Goal: Task Accomplishment & Management: Complete application form

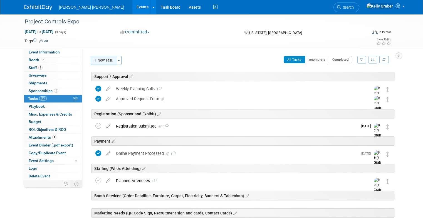
click at [101, 61] on button "New Task" at bounding box center [104, 60] width 26 height 9
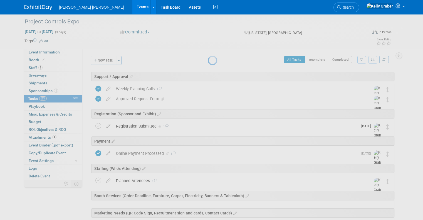
select select "8"
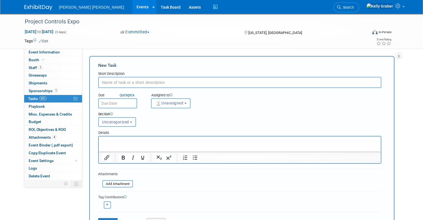
click at [127, 85] on input "text" at bounding box center [239, 82] width 283 height 11
type input "Social Graphic"
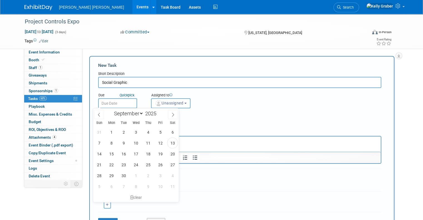
click at [116, 99] on input "text" at bounding box center [117, 103] width 39 height 10
click at [122, 166] on span "23" at bounding box center [123, 164] width 11 height 11
type input "Sep 23, 2025"
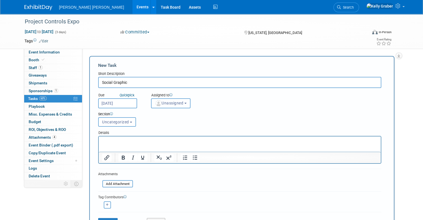
click at [160, 103] on span "Unassigned" at bounding box center [169, 103] width 28 height 4
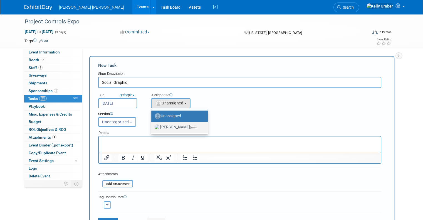
click at [162, 125] on label "[PERSON_NAME] (me)" at bounding box center [178, 127] width 48 height 9
click at [152, 125] on input "[PERSON_NAME] (me)" at bounding box center [150, 127] width 4 height 4
select select "ec37184c-c01f-4f21-939d-fe7fd02e2e7e"
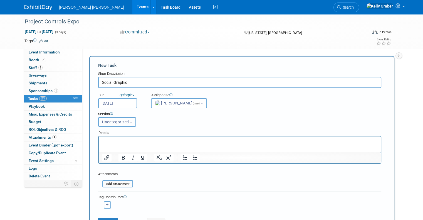
click at [104, 120] on span "Uncategorized" at bounding box center [115, 122] width 27 height 4
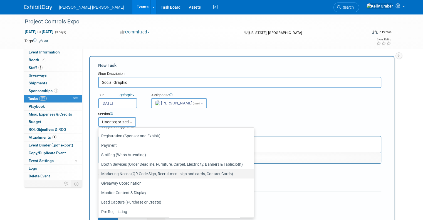
scroll to position [26, 0]
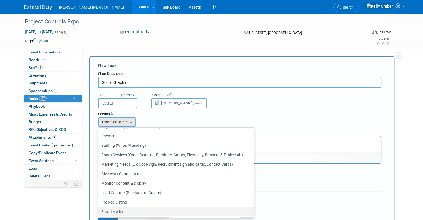
click at [110, 210] on label "Social Media" at bounding box center [174, 211] width 147 height 7
click at [99, 210] on input "Social Media" at bounding box center [98, 212] width 4 height 4
select select "11274705"
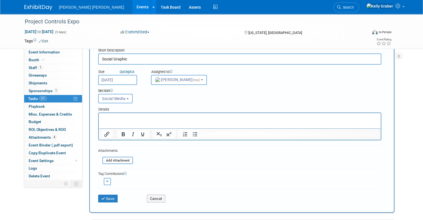
scroll to position [56, 0]
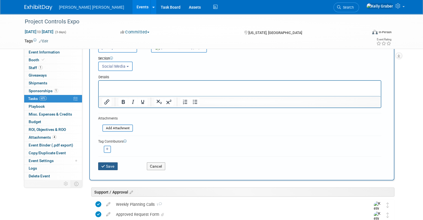
click at [109, 164] on button "Save" at bounding box center [107, 166] width 19 height 8
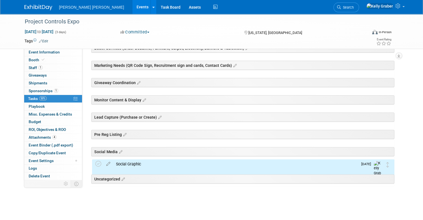
scroll to position [148, 0]
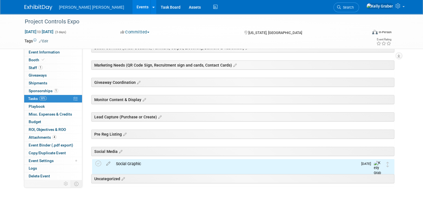
click at [138, 165] on div "Social Graphic" at bounding box center [235, 163] width 245 height 9
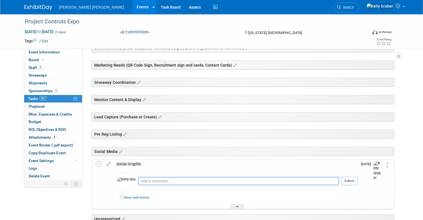
click at [138, 182] on textarea at bounding box center [238, 181] width 201 height 8
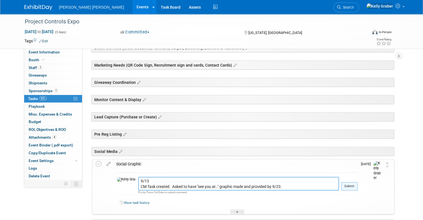
type textarea "9/13 CM Task created. Asked to have "see you at.." graphic made and provided by…"
click at [357, 184] on button "Submit" at bounding box center [349, 186] width 16 height 8
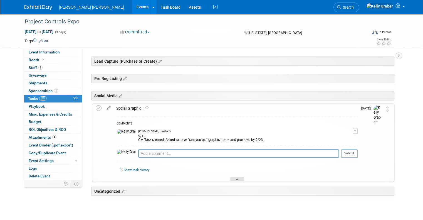
click at [235, 179] on div at bounding box center [237, 179] width 14 height 5
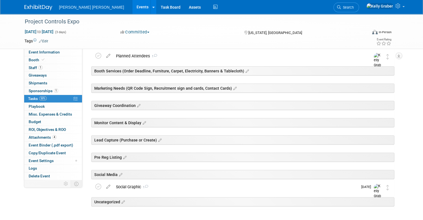
scroll to position [92, 0]
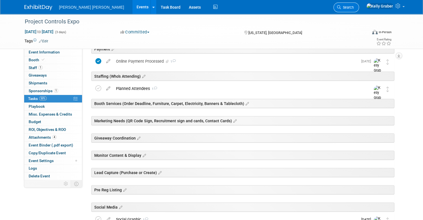
click at [354, 5] on span "Search" at bounding box center [347, 7] width 13 height 4
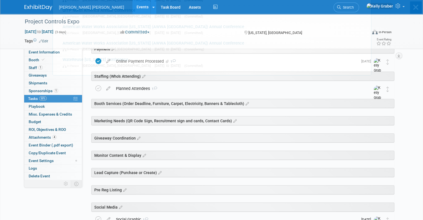
scroll to position [0, 0]
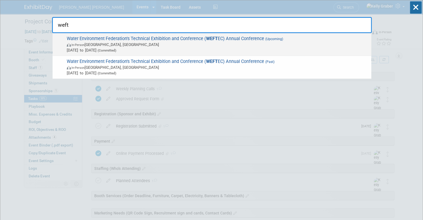
type input "weft"
click at [116, 38] on span "Water Environment Federation's Technical Exhibition and Conference ( WEFT EC) A…" at bounding box center [216, 44] width 303 height 17
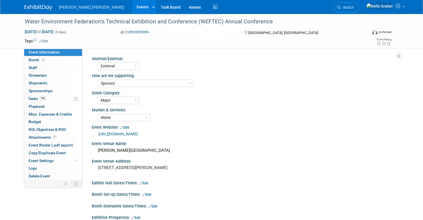
select select "External"
select select "Sponsor"
select select "Major"
select select "Water"
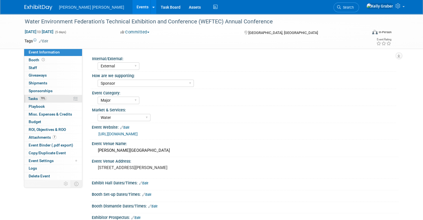
click at [31, 99] on span "Tasks 79%" at bounding box center [37, 98] width 19 height 4
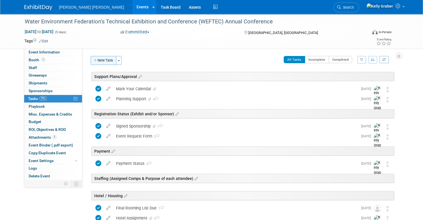
click at [101, 63] on button "New Task" at bounding box center [104, 60] width 26 height 9
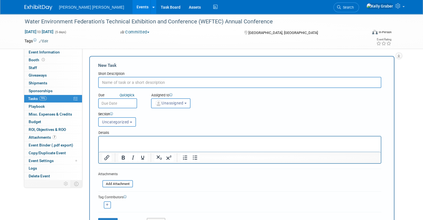
click at [121, 79] on input "text" at bounding box center [239, 82] width 283 height 11
type input "Contact Card"
click at [105, 103] on input "text" at bounding box center [117, 103] width 39 height 10
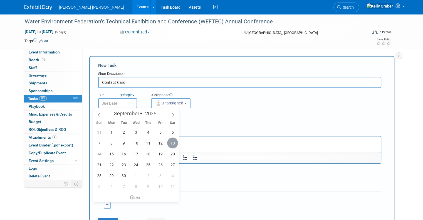
click at [172, 141] on span "13" at bounding box center [172, 142] width 11 height 11
type input "[DATE]"
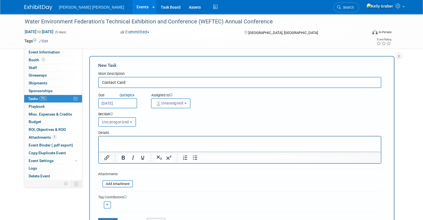
click at [170, 103] on span "Unassigned" at bounding box center [169, 103] width 28 height 4
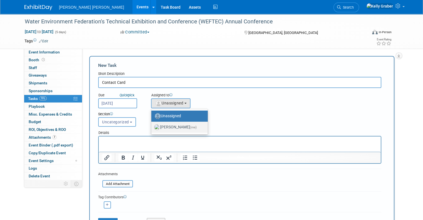
click at [165, 128] on label "[PERSON_NAME] (me)" at bounding box center [178, 127] width 48 height 9
click at [152, 128] on input "[PERSON_NAME] (me)" at bounding box center [150, 127] width 4 height 4
select select "ec37184c-c01f-4f21-939d-fe7fd02e2e7e"
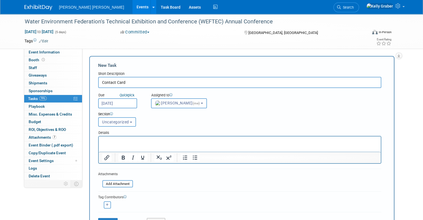
click at [110, 123] on span "Uncategorized" at bounding box center [115, 122] width 27 height 4
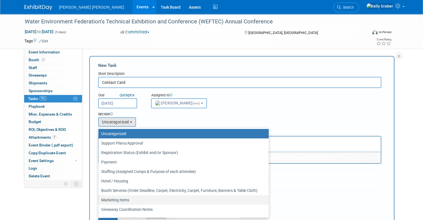
click at [113, 196] on label "Marketing Items" at bounding box center [182, 199] width 162 height 7
click at [99, 198] on input "Marketing Items" at bounding box center [98, 200] width 4 height 4
select select "11274704"
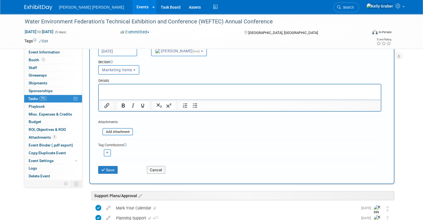
scroll to position [56, 0]
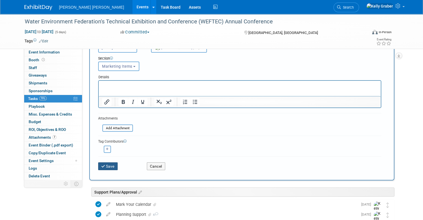
click at [106, 168] on button "Save" at bounding box center [107, 166] width 19 height 8
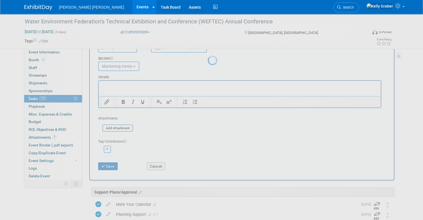
scroll to position [0, 0]
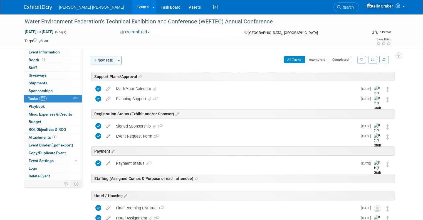
click at [103, 59] on button "New Task" at bounding box center [104, 60] width 26 height 9
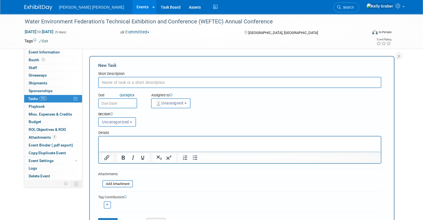
click at [115, 82] on input "text" at bounding box center [239, 82] width 283 height 11
type input "QR Code Sign"
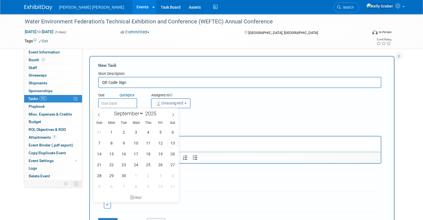
click at [119, 100] on input "text" at bounding box center [117, 103] width 39 height 10
click at [120, 153] on span "16" at bounding box center [123, 153] width 11 height 11
type input "[DATE]"
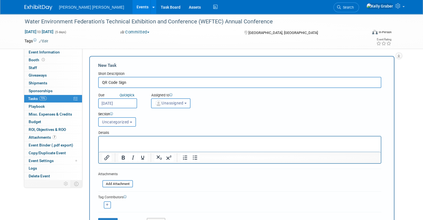
click at [155, 103] on img "button" at bounding box center [158, 103] width 6 height 6
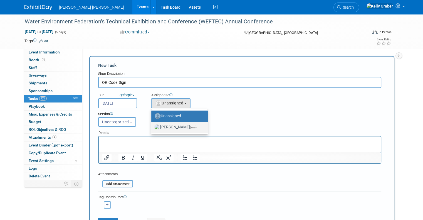
click at [159, 123] on link "[PERSON_NAME] (me)" at bounding box center [179, 126] width 56 height 11
click at [159, 124] on label "[PERSON_NAME] (me)" at bounding box center [178, 127] width 48 height 9
click at [152, 125] on input "[PERSON_NAME] (me)" at bounding box center [150, 127] width 4 height 4
select select "ec37184c-c01f-4f21-939d-fe7fd02e2e7e"
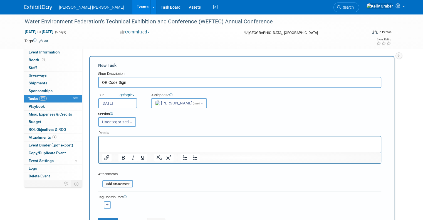
click at [119, 122] on span "Uncategorized" at bounding box center [115, 122] width 27 height 4
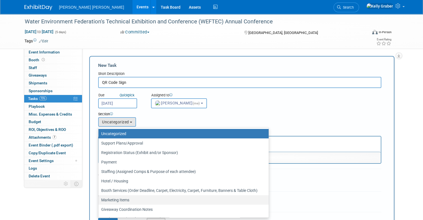
click at [107, 198] on label "Marketing Items" at bounding box center [182, 199] width 162 height 7
click at [99, 198] on input "Marketing Items" at bounding box center [98, 200] width 4 height 4
select select "11274704"
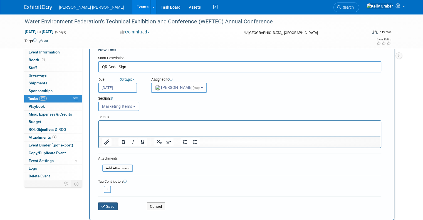
scroll to position [28, 0]
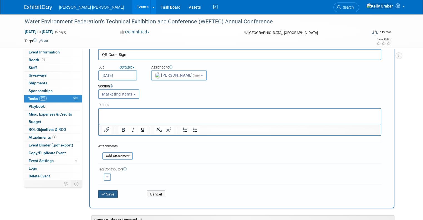
click at [108, 190] on button "Save" at bounding box center [107, 194] width 19 height 8
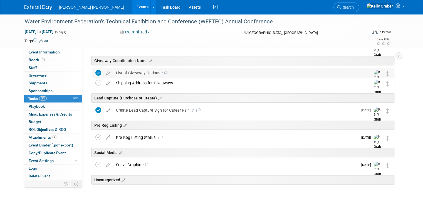
scroll to position [248, 0]
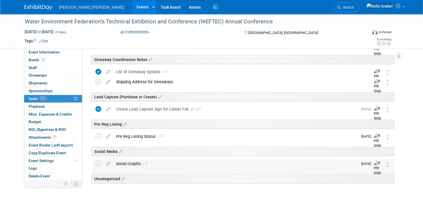
click at [131, 165] on div "Social Graphic 1" at bounding box center [235, 163] width 245 height 9
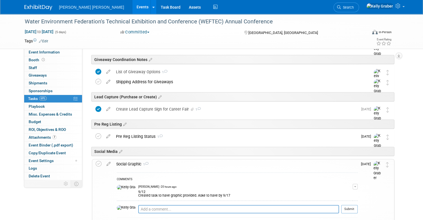
click at [215, 193] on div "9/12 Created task to have graphic provided. Aske to have by 9/17" at bounding box center [245, 193] width 214 height 9
click at [211, 196] on div "9/12 Created task to have graphic provided. Aske to have by 9/17" at bounding box center [245, 193] width 214 height 9
click at [358, 186] on button "button" at bounding box center [355, 187] width 5 height 6
click at [336, 193] on link "Edit Comment" at bounding box center [335, 194] width 44 height 8
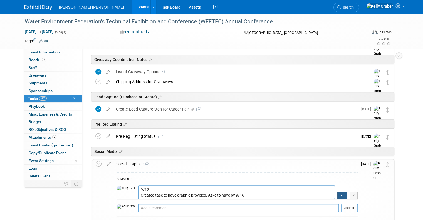
type textarea "9/12 Created task to have graphic provided. Aske to have by 9/16"
click at [344, 194] on icon "button" at bounding box center [342, 194] width 4 height 3
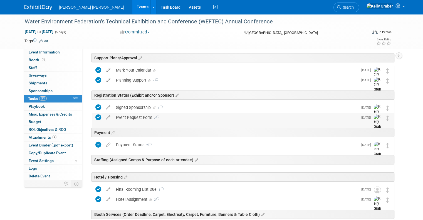
scroll to position [0, 0]
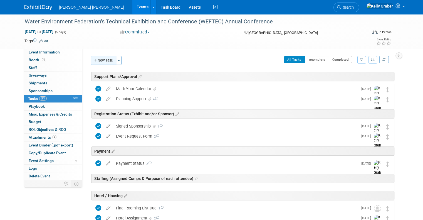
click at [101, 58] on button "New Task" at bounding box center [104, 60] width 26 height 9
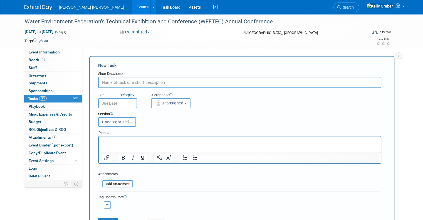
click at [114, 81] on input "text" at bounding box center [239, 82] width 283 height 11
type input "Recruiting card and sign"
click at [117, 103] on input "text" at bounding box center [117, 103] width 39 height 10
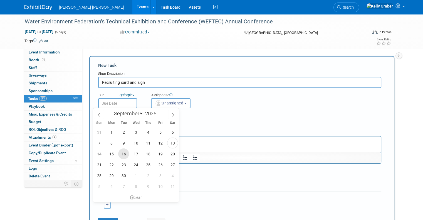
click at [122, 155] on span "16" at bounding box center [123, 153] width 11 height 11
type input "[DATE]"
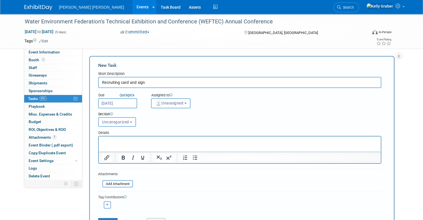
click at [162, 104] on span "Unassigned" at bounding box center [169, 103] width 28 height 4
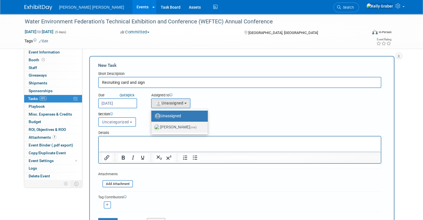
click at [160, 126] on label "[PERSON_NAME] (me)" at bounding box center [178, 127] width 48 height 9
click at [152, 126] on input "[PERSON_NAME] (me)" at bounding box center [150, 127] width 4 height 4
select select "ec37184c-c01f-4f21-939d-fe7fd02e2e7e"
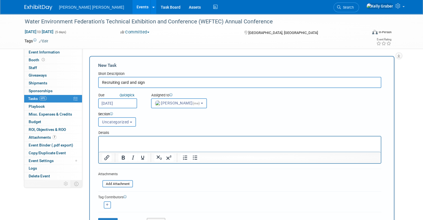
click at [110, 121] on span "Uncategorized" at bounding box center [115, 122] width 27 height 4
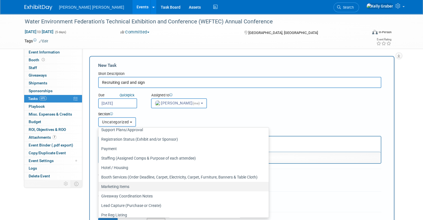
scroll to position [26, 0]
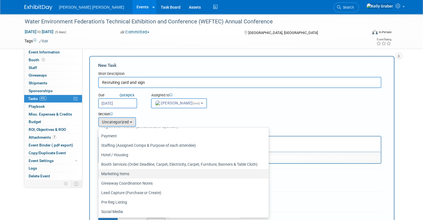
click at [123, 170] on label "Marketing Items" at bounding box center [182, 173] width 162 height 7
click at [99, 172] on input "Marketing Items" at bounding box center [98, 174] width 4 height 4
select select "11274704"
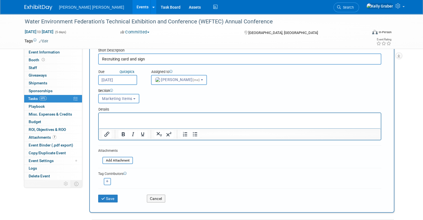
scroll to position [56, 0]
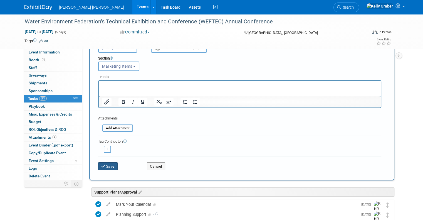
click at [101, 164] on button "Save" at bounding box center [107, 166] width 19 height 8
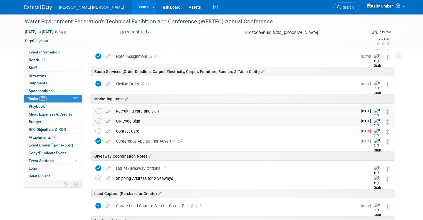
scroll to position [167, 0]
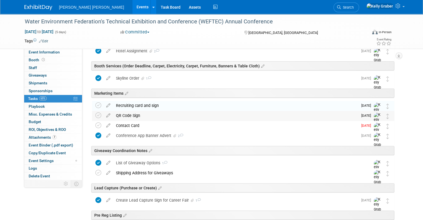
click at [135, 115] on div "QR Code Sign" at bounding box center [235, 115] width 245 height 9
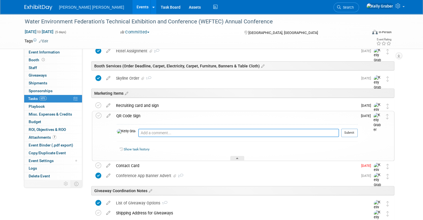
click at [138, 132] on textarea at bounding box center [238, 132] width 201 height 8
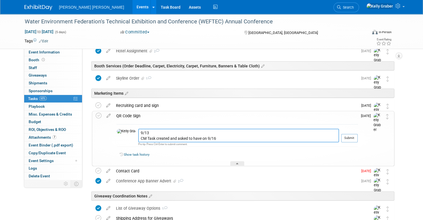
drag, startPoint x: 179, startPoint y: 145, endPoint x: 103, endPoint y: 130, distance: 77.3
click at [103, 130] on tr "QR Code Sign 9/13 CM Task created and asked to have on 9/16 Pro tip: Press Ctrl…" at bounding box center [243, 138] width 295 height 55
type textarea "9/13 CM Task created and asked to have on 9/16"
click at [358, 136] on button "Submit" at bounding box center [349, 138] width 16 height 8
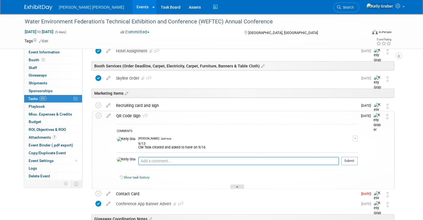
click at [232, 184] on div at bounding box center [237, 186] width 14 height 5
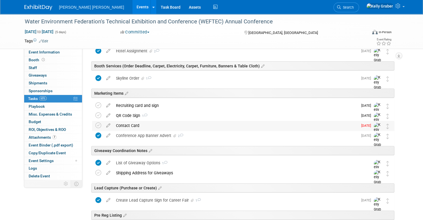
click at [154, 126] on div "Contact Card" at bounding box center [235, 125] width 245 height 9
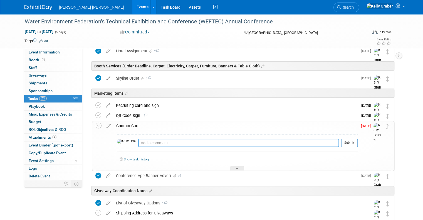
click at [152, 138] on textarea at bounding box center [238, 142] width 201 height 8
paste textarea "9/13 CM Task created and asked to have on 9/16"
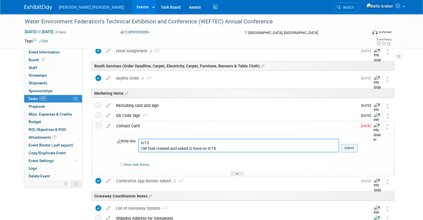
type textarea "9/13 CM Task created and asked to have on 9/16"
click at [355, 147] on button "Submit" at bounding box center [349, 148] width 16 height 8
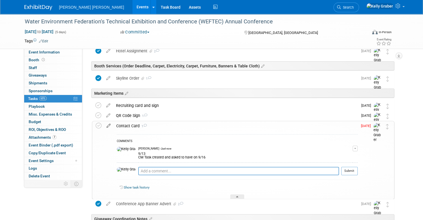
click at [104, 123] on icon at bounding box center [109, 124] width 10 height 7
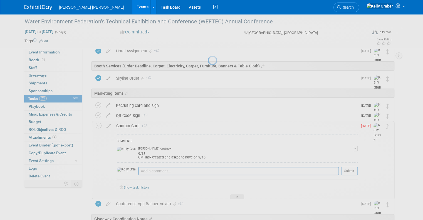
select select "8"
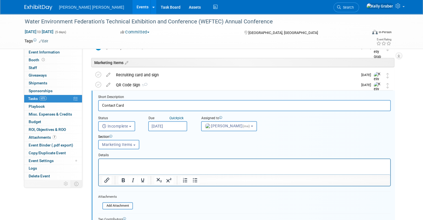
scroll to position [206, 0]
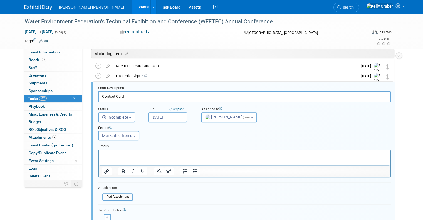
click at [161, 116] on input "[DATE]" at bounding box center [167, 117] width 39 height 10
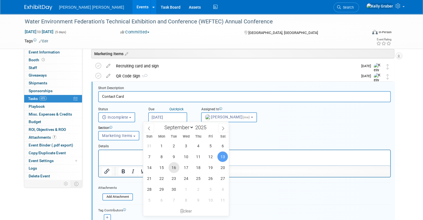
click at [173, 165] on span "16" at bounding box center [173, 167] width 11 height 11
type input "[DATE]"
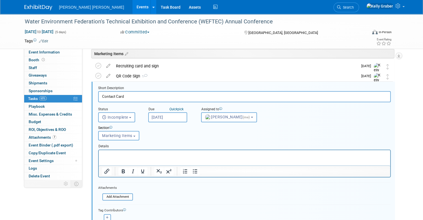
scroll to position [234, 0]
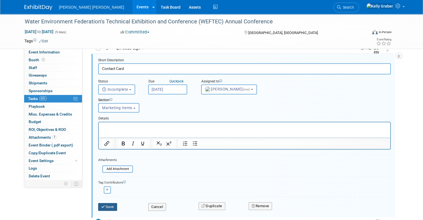
click at [106, 207] on button "Save" at bounding box center [107, 207] width 19 height 8
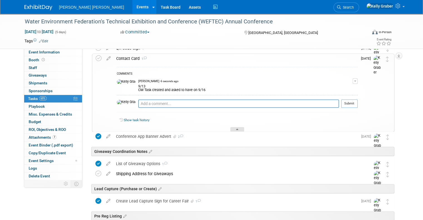
click at [236, 127] on div at bounding box center [237, 129] width 14 height 5
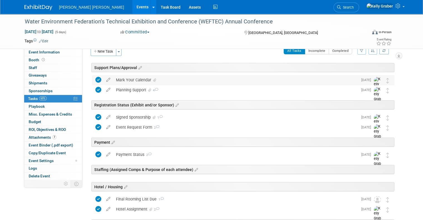
scroll to position [0, 0]
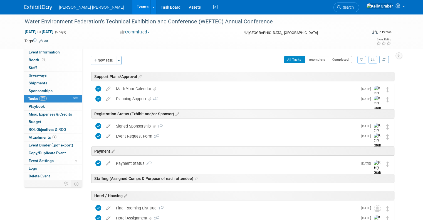
click at [95, 53] on div "Internal/External: Internal External How are we supporting: Sponsor Exhibit Pre…" at bounding box center [240, 113] width 316 height 131
click at [99, 61] on button "New Task" at bounding box center [104, 60] width 26 height 9
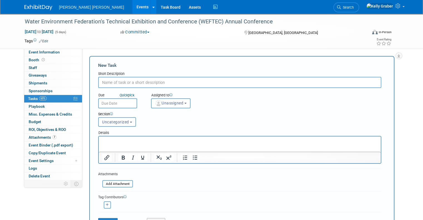
click at [123, 83] on input "text" at bounding box center [239, 82] width 283 height 11
type input "Planned Attendees"
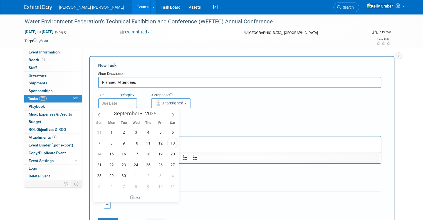
drag, startPoint x: 116, startPoint y: 104, endPoint x: 116, endPoint y: 101, distance: 2.8
click at [116, 104] on input "text" at bounding box center [117, 103] width 39 height 10
drag, startPoint x: 172, startPoint y: 140, endPoint x: 78, endPoint y: 4, distance: 164.9
click at [172, 140] on span "13" at bounding box center [172, 142] width 11 height 11
type input "[DATE]"
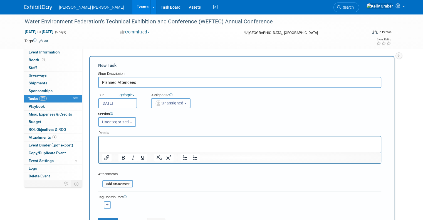
click at [162, 101] on span "Unassigned" at bounding box center [169, 103] width 28 height 4
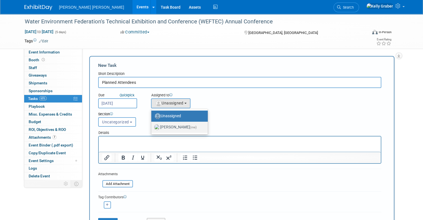
click at [161, 127] on label "[PERSON_NAME] (me)" at bounding box center [178, 127] width 48 height 9
click at [152, 127] on input "[PERSON_NAME] (me)" at bounding box center [150, 127] width 4 height 4
select select "ec37184c-c01f-4f21-939d-fe7fd02e2e7e"
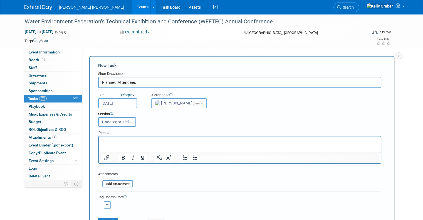
click at [110, 120] on span "Uncategorized" at bounding box center [115, 122] width 27 height 4
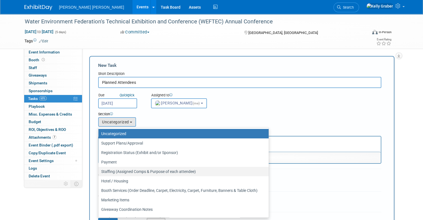
click at [113, 170] on label "Staffing (Assigned Comps & Purpose of each attendee)" at bounding box center [182, 171] width 162 height 7
click at [99, 170] on input "Staffing (Assigned Comps & Purpose of each attendee)" at bounding box center [98, 172] width 4 height 4
select select "11256477"
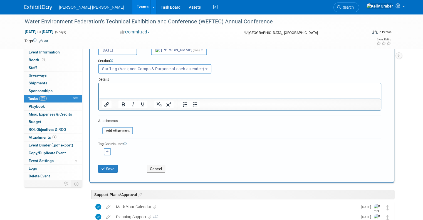
scroll to position [56, 0]
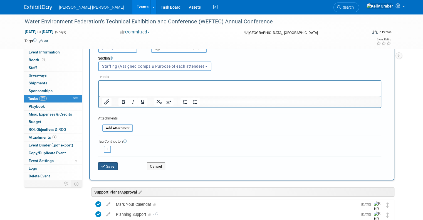
click at [108, 166] on button "Save" at bounding box center [107, 166] width 19 height 8
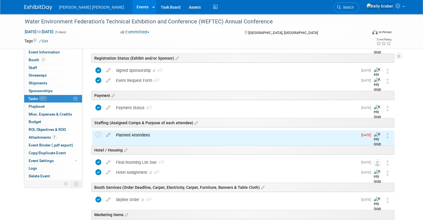
click at [132, 135] on div "Planned Attendees" at bounding box center [235, 134] width 245 height 9
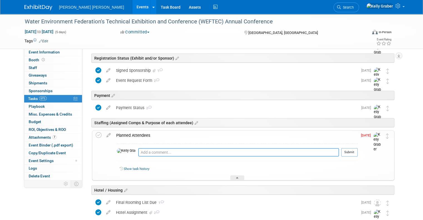
click at [138, 152] on textarea at bounding box center [238, 152] width 201 height 8
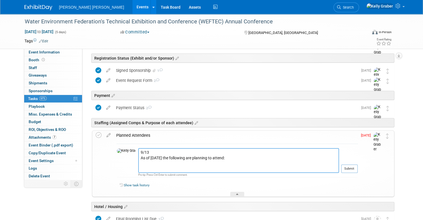
paste textarea "• [PERSON_NAME] [PERSON_NAME] • [PERSON_NAME] • [PERSON_NAME] • [PERSON_NAME] •…"
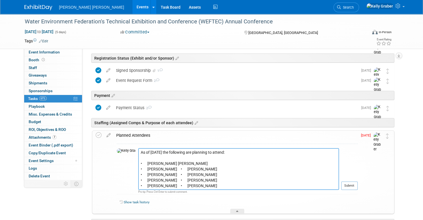
scroll to position [11, 0]
click at [160, 163] on textarea "9/13 As of [DATE] the following are planning to attend: • [PERSON_NAME] [PERSON…" at bounding box center [238, 169] width 201 height 42
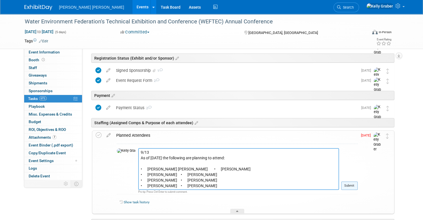
type textarea "9/13 As of [DATE] the following are planning to attend: • [PERSON_NAME] [PERSON…"
click at [354, 184] on button "Submit" at bounding box center [349, 185] width 16 height 8
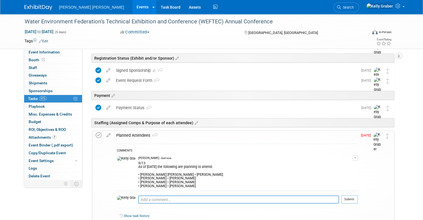
click at [96, 134] on icon at bounding box center [99, 135] width 6 height 6
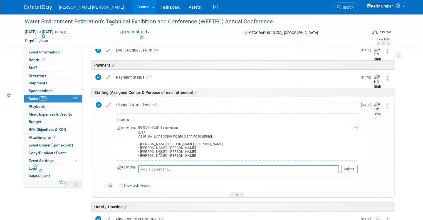
scroll to position [111, 0]
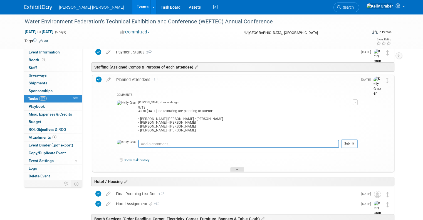
click at [237, 167] on div at bounding box center [237, 169] width 14 height 5
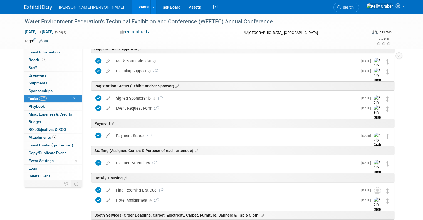
scroll to position [0, 0]
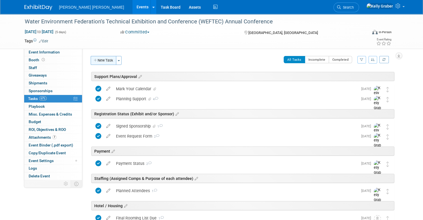
click at [105, 61] on button "New Task" at bounding box center [104, 60] width 26 height 9
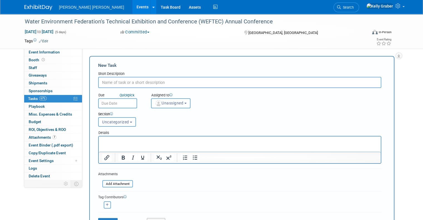
click at [121, 83] on input "text" at bounding box center [239, 82] width 283 height 11
type input "Final Details Email"
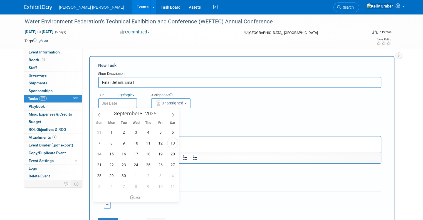
click at [114, 100] on input "text" at bounding box center [117, 103] width 39 height 10
click at [160, 154] on span "19" at bounding box center [160, 153] width 11 height 11
type input "[DATE]"
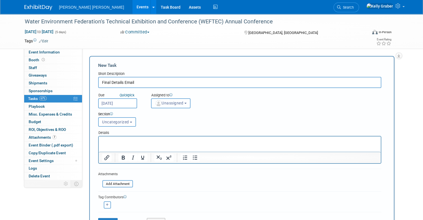
click at [163, 102] on span "Unassigned" at bounding box center [169, 103] width 28 height 4
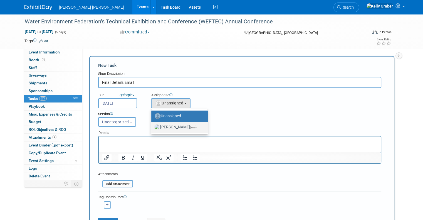
click at [162, 125] on label "[PERSON_NAME] (me)" at bounding box center [178, 127] width 48 height 9
click at [152, 125] on input "[PERSON_NAME] (me)" at bounding box center [150, 127] width 4 height 4
select select "ec37184c-c01f-4f21-939d-fe7fd02e2e7e"
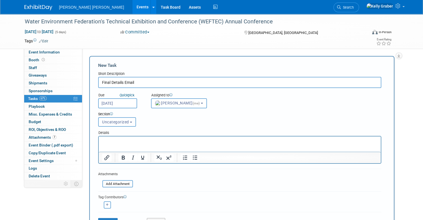
click at [114, 124] on button "Uncategorized" at bounding box center [117, 121] width 38 height 9
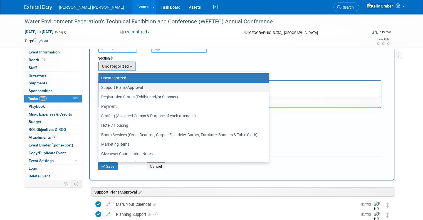
click at [118, 86] on label "Support Plans/Approval" at bounding box center [182, 87] width 162 height 7
click at [99, 86] on input "Support Plans/Approval" at bounding box center [98, 88] width 4 height 4
select select "11256476"
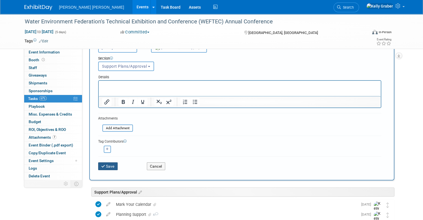
click at [108, 165] on button "Save" at bounding box center [107, 166] width 19 height 8
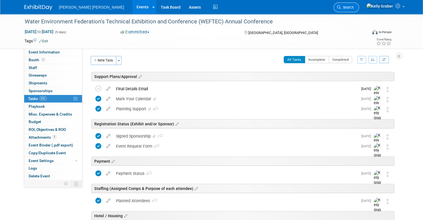
click at [354, 7] on span "Search" at bounding box center [347, 7] width 13 height 4
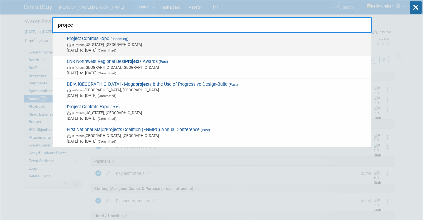
type input "projec"
click at [104, 39] on span "Projec t Controls Expo (Upcoming) In-Person [US_STATE], [GEOGRAPHIC_DATA] [DATE…" at bounding box center [216, 44] width 303 height 17
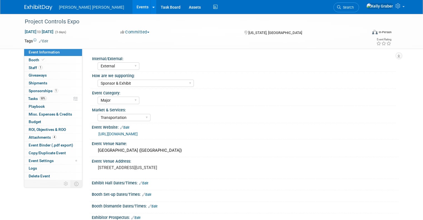
select select "External"
select select "Sponsor & Exhibit"
select select "Major"
select select "Transportation"
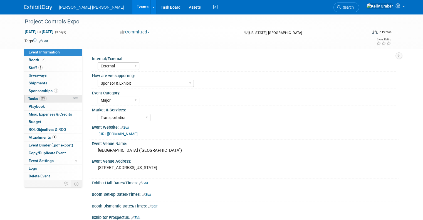
click at [29, 97] on span "Tasks 50%" at bounding box center [37, 98] width 19 height 4
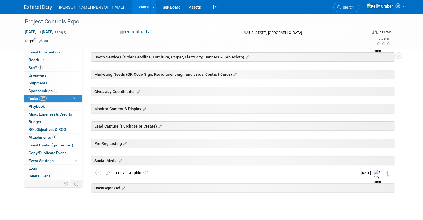
scroll to position [139, 0]
click at [160, 170] on div "Social Graphic 1" at bounding box center [235, 171] width 245 height 9
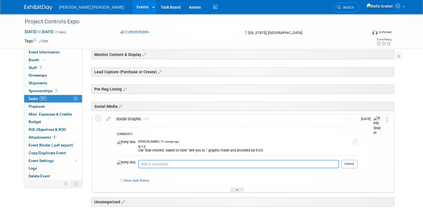
scroll to position [195, 0]
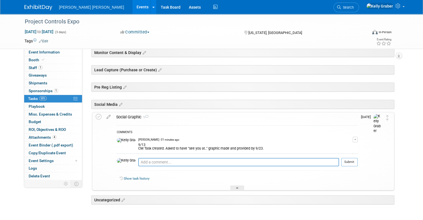
click at [232, 147] on div "9/13 CM Task created. Asked to have "see you at.." graphic made and provided by…" at bounding box center [245, 146] width 214 height 9
click at [358, 138] on button "button" at bounding box center [355, 140] width 5 height 6
click at [342, 145] on link "Edit Comment" at bounding box center [335, 147] width 44 height 8
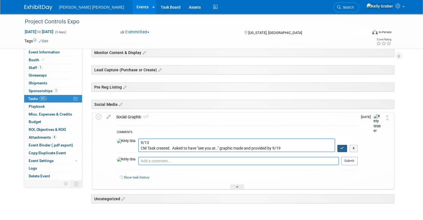
type textarea "9/13 CM Task created. Asked to have "see you at.." graphic made and provided by…"
click at [344, 148] on icon "button" at bounding box center [342, 147] width 4 height 3
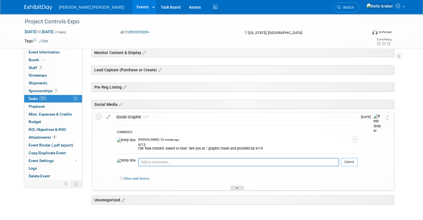
click at [236, 187] on icon at bounding box center [237, 188] width 2 height 3
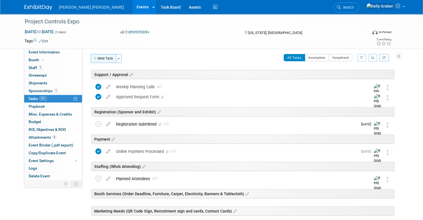
scroll to position [0, 0]
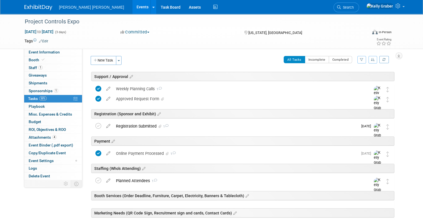
click at [91, 55] on div "Internal/External: Internal External How are we supporting: Sponsor Exhibit Pre…" at bounding box center [240, 113] width 316 height 131
click at [95, 59] on button "New Task" at bounding box center [104, 60] width 26 height 9
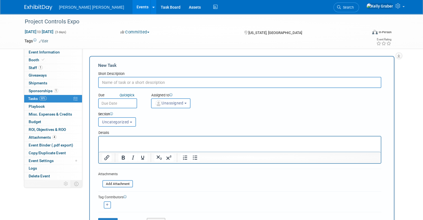
click at [118, 79] on input "text" at bounding box center [239, 82] width 283 height 11
type input "QR Table Top Sign"
drag, startPoint x: 114, startPoint y: 101, endPoint x: 109, endPoint y: 85, distance: 17.0
click at [115, 101] on input "text" at bounding box center [117, 103] width 39 height 10
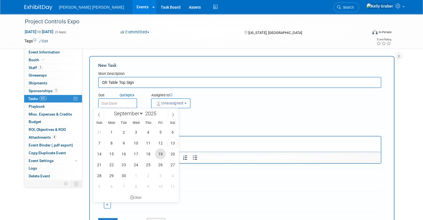
click at [162, 156] on span "19" at bounding box center [160, 153] width 11 height 11
type input "[DATE]"
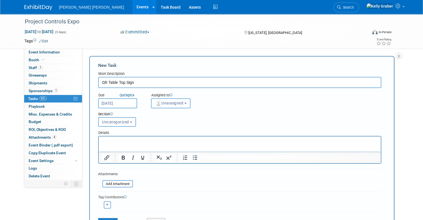
click at [158, 104] on span "Unassigned" at bounding box center [169, 103] width 28 height 4
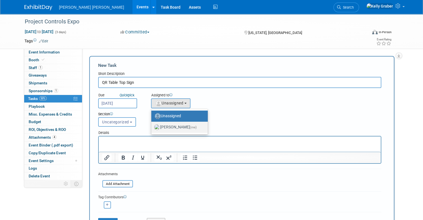
click at [157, 125] on label "[PERSON_NAME] (me)" at bounding box center [178, 127] width 48 height 9
click at [152, 125] on input "[PERSON_NAME] (me)" at bounding box center [150, 127] width 4 height 4
select select "ec37184c-c01f-4f21-939d-fe7fd02e2e7e"
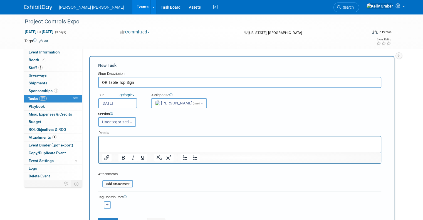
click at [115, 122] on span "Uncategorized" at bounding box center [115, 122] width 27 height 4
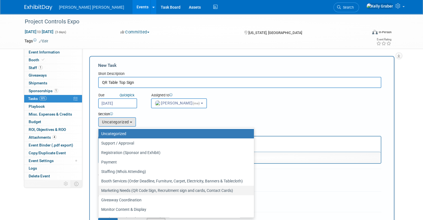
click at [113, 191] on label "Marketing Needs (QR Code Sign, Recruitment sign and cards, Contact Cards)" at bounding box center [174, 190] width 147 height 7
click at [99, 191] on input "Marketing Needs (QR Code Sign, Recruitment sign and cards, Contact Cards)" at bounding box center [98, 191] width 4 height 4
select select "11274710"
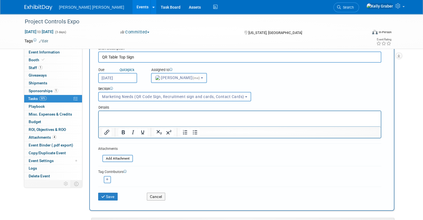
scroll to position [56, 0]
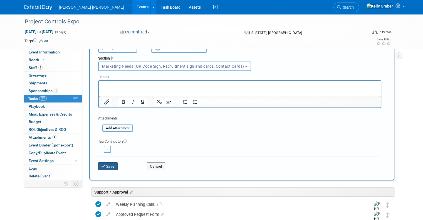
click at [103, 164] on button "Save" at bounding box center [107, 166] width 19 height 8
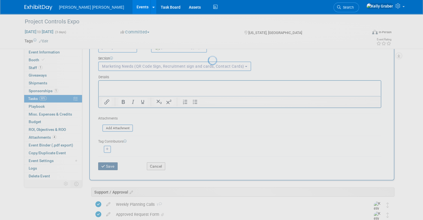
scroll to position [0, 0]
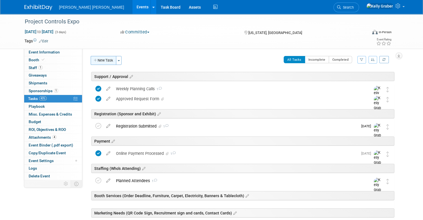
click at [101, 62] on button "New Task" at bounding box center [104, 60] width 26 height 9
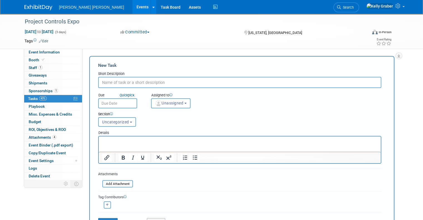
click at [110, 81] on input "text" at bounding box center [239, 82] width 283 height 11
type input "Contact Card"
click at [111, 100] on input "text" at bounding box center [117, 103] width 39 height 10
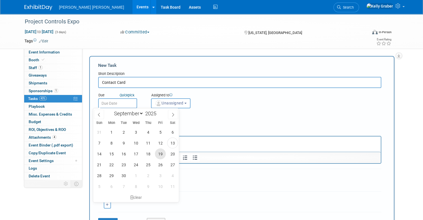
click at [159, 153] on span "19" at bounding box center [160, 153] width 11 height 11
type input "[DATE]"
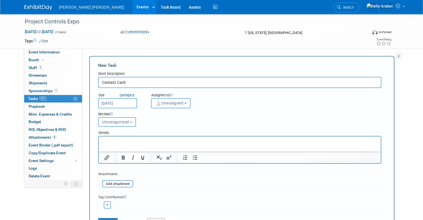
click at [159, 103] on span "Unassigned" at bounding box center [169, 103] width 28 height 4
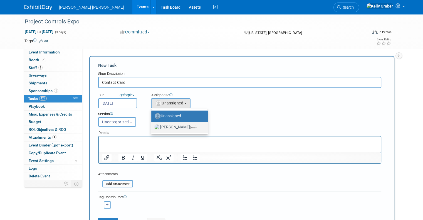
click at [161, 128] on label "[PERSON_NAME] (me)" at bounding box center [178, 127] width 48 height 9
click at [152, 128] on input "[PERSON_NAME] (me)" at bounding box center [150, 127] width 4 height 4
select select "ec37184c-c01f-4f21-939d-fe7fd02e2e7e"
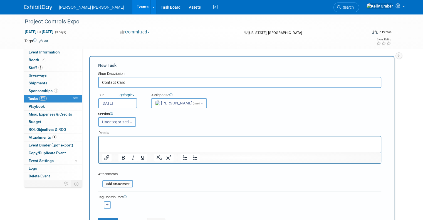
click at [116, 122] on span "Uncategorized" at bounding box center [115, 122] width 27 height 4
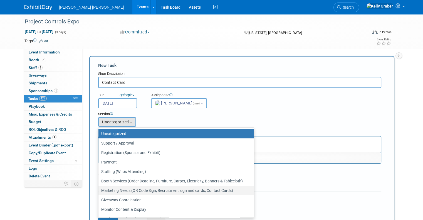
click at [115, 188] on label "Marketing Needs (QR Code Sign, Recruitment sign and cards, Contact Cards)" at bounding box center [174, 190] width 147 height 7
click at [99, 189] on input "Marketing Needs (QR Code Sign, Recruitment sign and cards, Contact Cards)" at bounding box center [98, 191] width 4 height 4
select select "11274710"
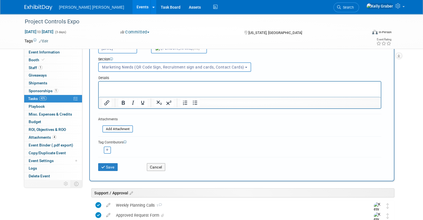
scroll to position [56, 0]
click at [104, 163] on button "Save" at bounding box center [107, 166] width 19 height 8
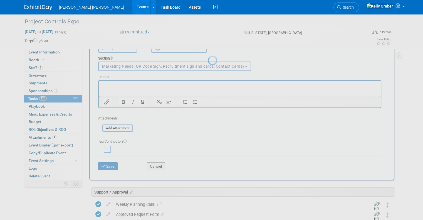
scroll to position [0, 0]
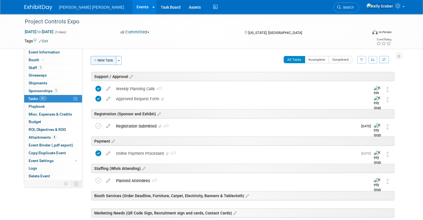
click at [101, 60] on button "New Task" at bounding box center [104, 60] width 26 height 9
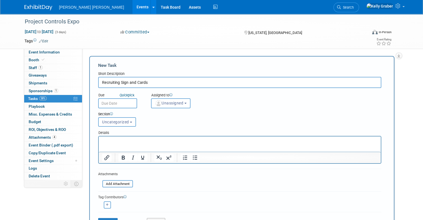
type input "Recruiting Sign and Cards"
click at [114, 104] on input "text" at bounding box center [117, 103] width 39 height 10
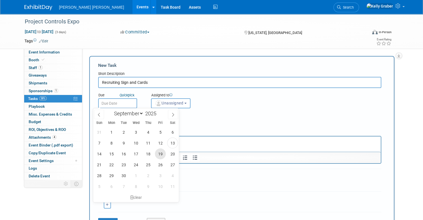
click at [159, 152] on span "19" at bounding box center [160, 153] width 11 height 11
type input "[DATE]"
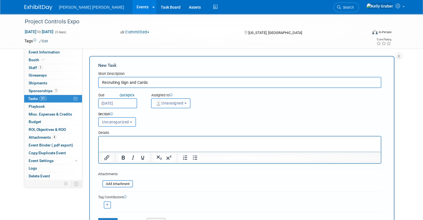
click at [167, 106] on button "Unassigned" at bounding box center [170, 103] width 39 height 10
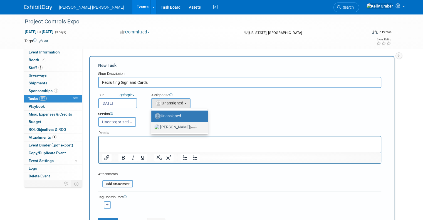
click at [167, 125] on label "[PERSON_NAME] (me)" at bounding box center [178, 127] width 48 height 9
click at [152, 125] on input "[PERSON_NAME] (me)" at bounding box center [150, 127] width 4 height 4
select select "ec37184c-c01f-4f21-939d-fe7fd02e2e7e"
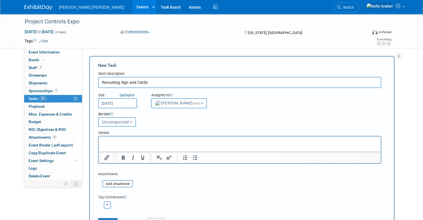
click at [107, 123] on span "Uncategorized" at bounding box center [115, 122] width 27 height 4
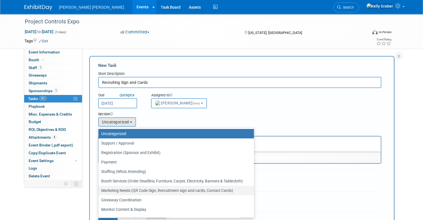
click at [120, 187] on label "Marketing Needs (QR Code Sign, Recruitment sign and cards, Contact Cards)" at bounding box center [174, 190] width 147 height 7
click at [99, 189] on input "Marketing Needs (QR Code Sign, Recruitment sign and cards, Contact Cards)" at bounding box center [98, 191] width 4 height 4
select select "11274710"
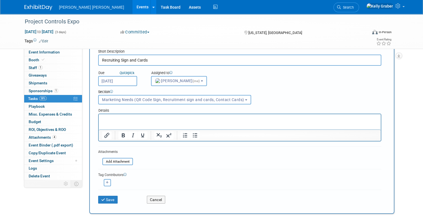
scroll to position [56, 0]
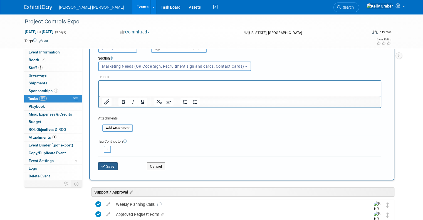
click at [105, 163] on button "Save" at bounding box center [107, 166] width 19 height 8
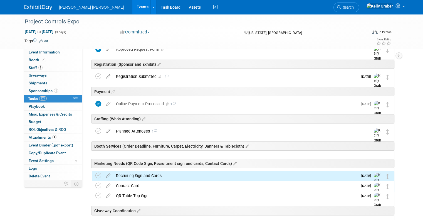
scroll to position [83, 0]
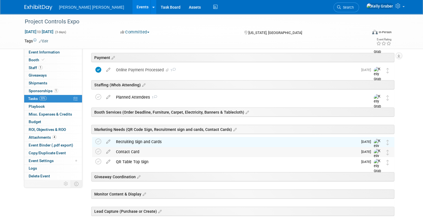
click at [124, 152] on div "Contact Card" at bounding box center [235, 151] width 245 height 9
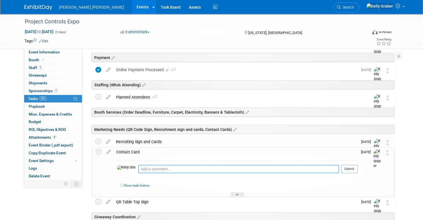
click at [151, 168] on textarea at bounding box center [238, 169] width 201 height 8
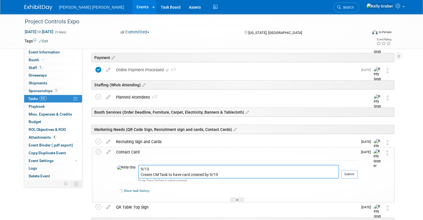
type textarea "9/13 Create CM Task to have card created by 9/19"
drag, startPoint x: 253, startPoint y: 174, endPoint x: 117, endPoint y: 166, distance: 136.2
click at [117, 166] on tr "9/13 Create CM Task to have card created by 9/19 Pro tip: Press Ctrl-Enter to s…" at bounding box center [237, 174] width 241 height 18
click at [358, 173] on button "Submit" at bounding box center [349, 174] width 16 height 8
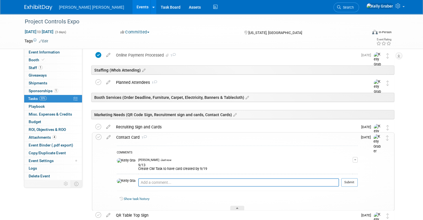
scroll to position [111, 0]
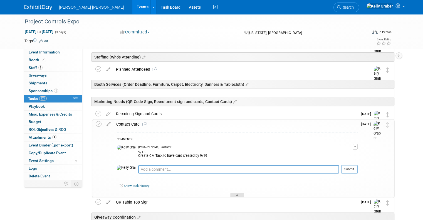
click at [237, 194] on icon at bounding box center [237, 195] width 2 height 3
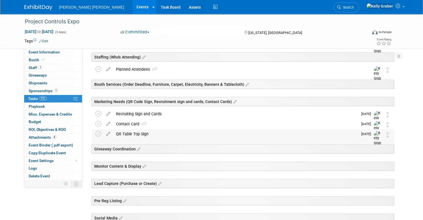
click at [119, 133] on div "QR Table Top Sign" at bounding box center [235, 133] width 245 height 9
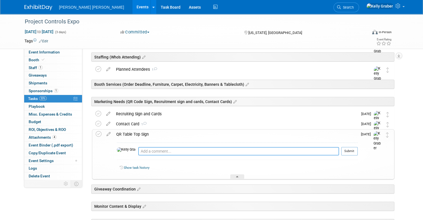
click at [138, 148] on textarea at bounding box center [238, 151] width 201 height 8
paste textarea "9/13 Create CM Task to have card created by 9/19"
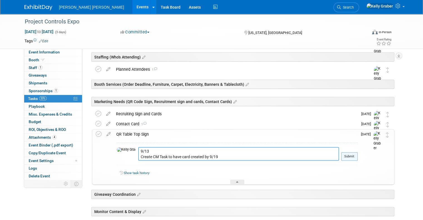
type textarea "9/13 Create CM Task to have card created by 9/19"
click at [355, 156] on button "Submit" at bounding box center [349, 156] width 16 height 8
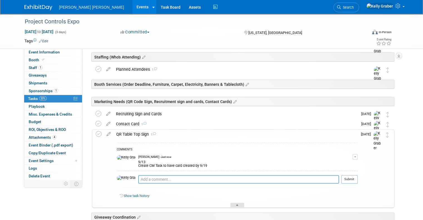
click at [234, 203] on div at bounding box center [237, 204] width 14 height 5
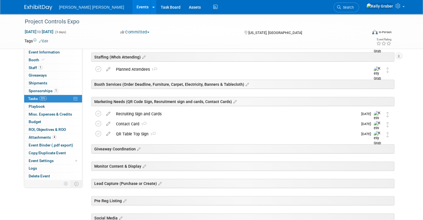
click at [149, 110] on div "Recruiting Sign and Cards" at bounding box center [235, 113] width 245 height 9
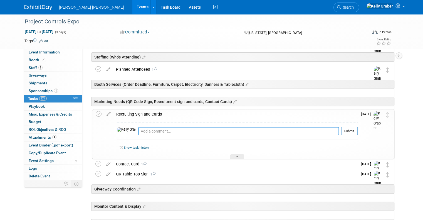
click at [160, 130] on textarea at bounding box center [238, 131] width 201 height 8
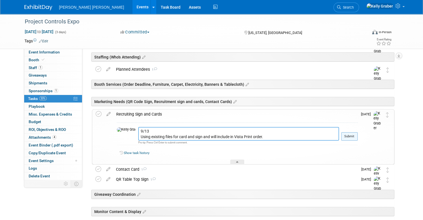
type textarea "9/13 Using existing files for card and sign and will include in Vista Print ord…"
click at [358, 134] on button "Submit" at bounding box center [349, 136] width 16 height 8
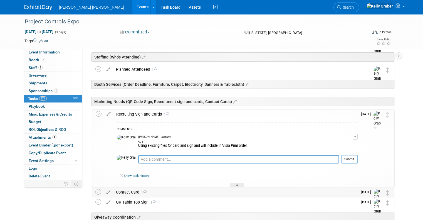
click at [235, 187] on div "Contact Card 1" at bounding box center [235, 191] width 245 height 9
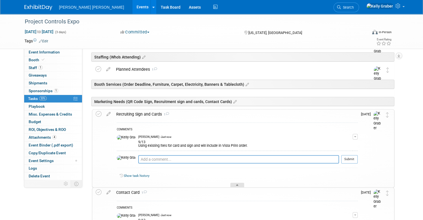
click at [236, 184] on icon at bounding box center [237, 185] width 2 height 3
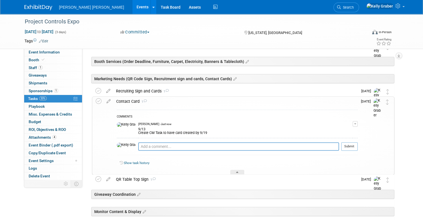
scroll to position [167, 0]
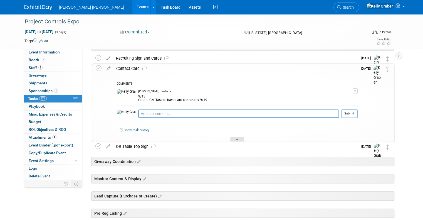
click at [232, 137] on div at bounding box center [237, 139] width 14 height 5
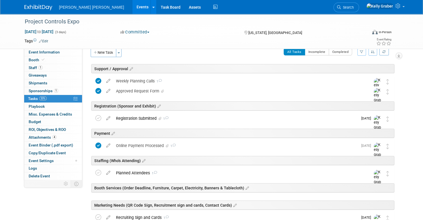
scroll to position [0, 0]
